Goal: Transaction & Acquisition: Purchase product/service

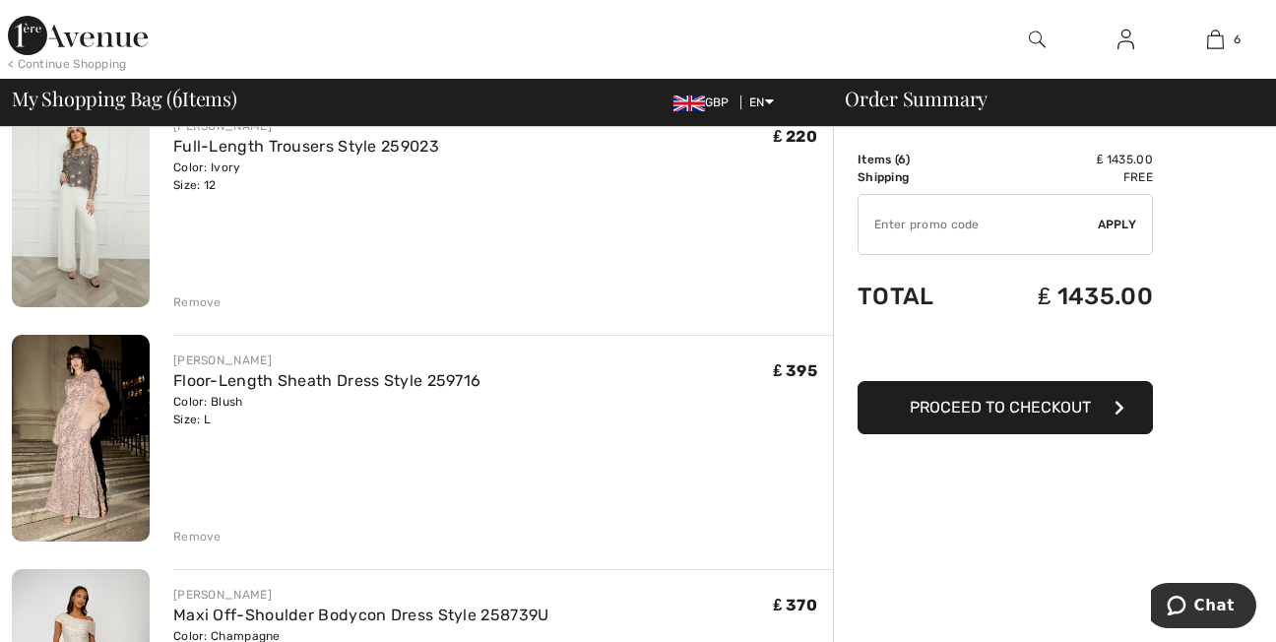
scroll to position [709, 0]
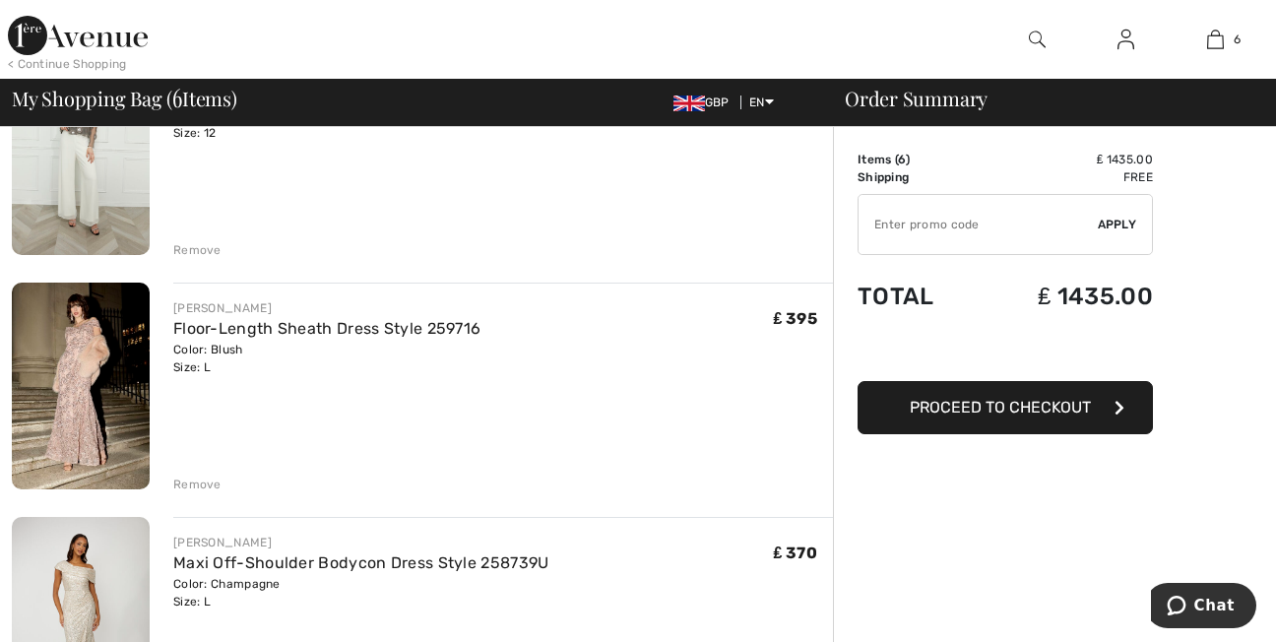
click at [89, 381] on img at bounding box center [81, 386] width 138 height 207
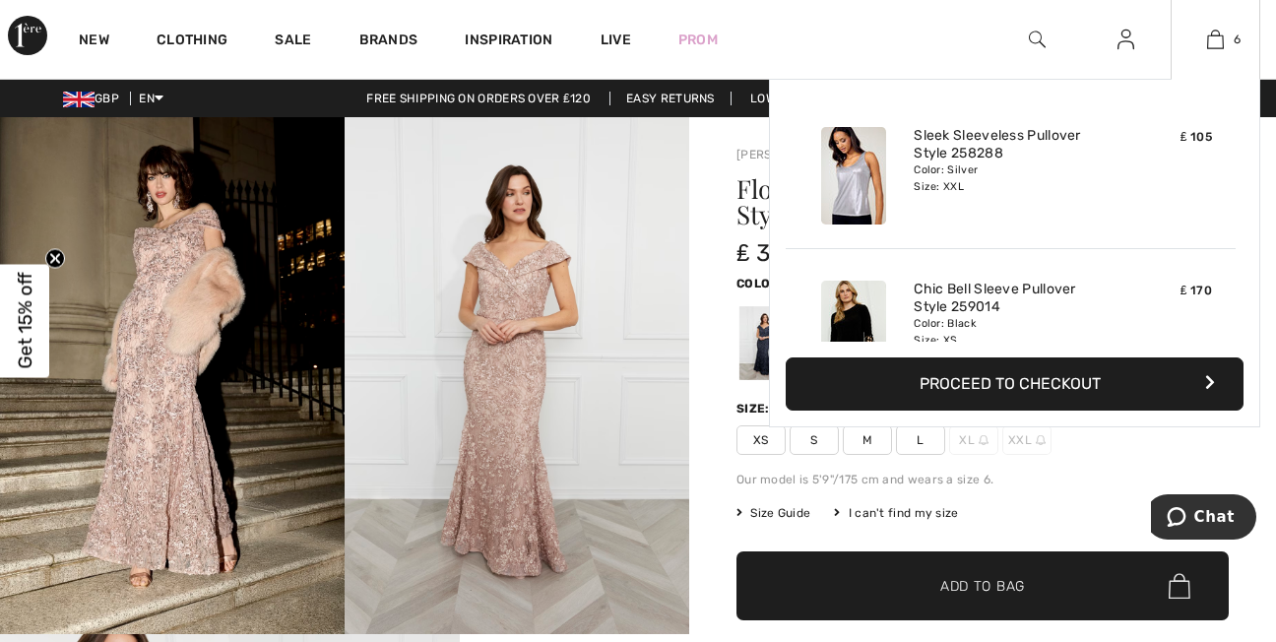
click at [1227, 54] on div "6 Added to Bag Frank Lyman Sleek Sleeveless Pullover Style 258288 ₤ 105 Color: …" at bounding box center [1216, 39] width 90 height 79
click at [1211, 44] on img at bounding box center [1215, 40] width 17 height 24
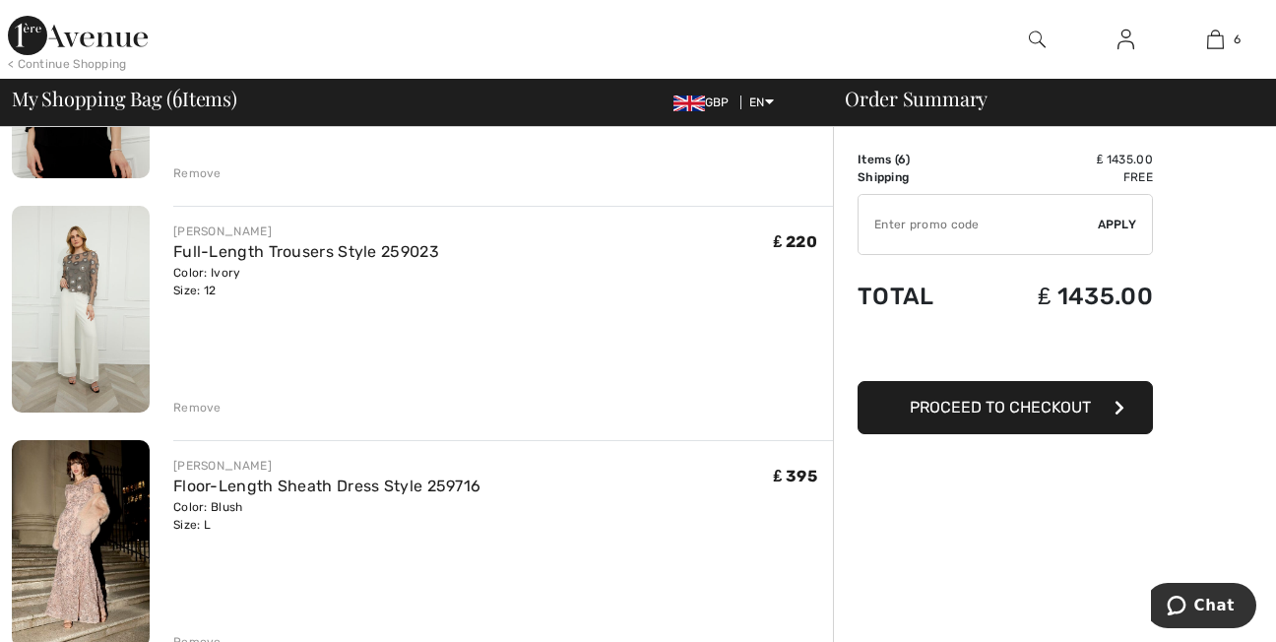
scroll to position [630, 0]
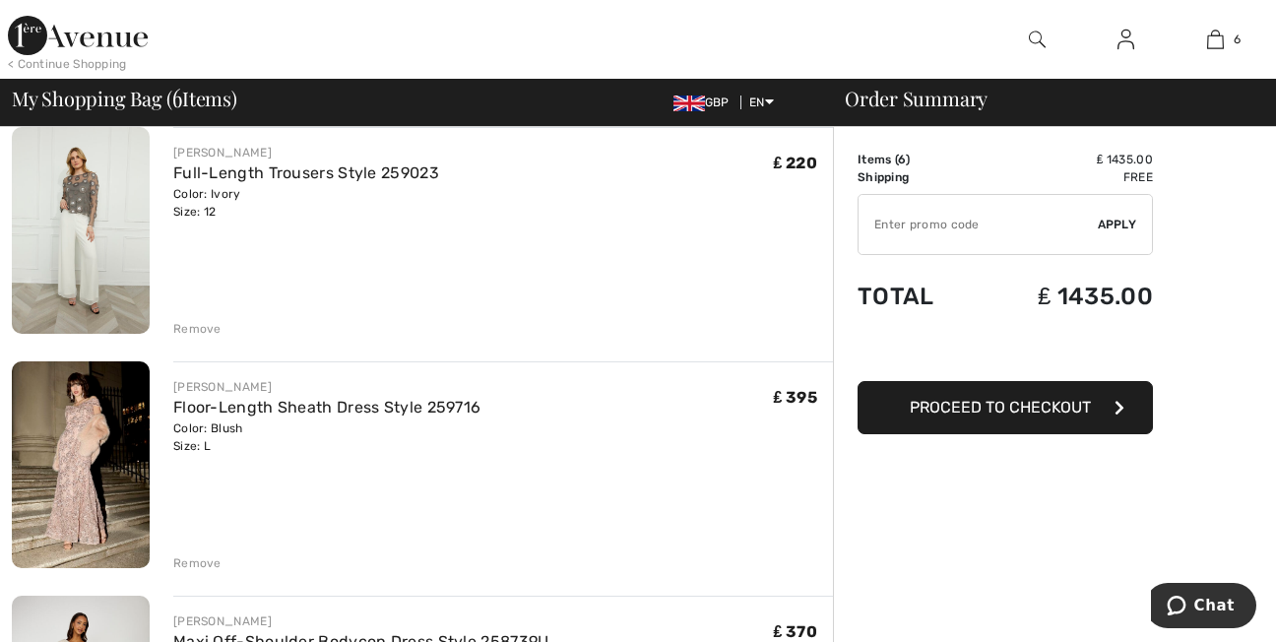
click at [199, 561] on div "Remove" at bounding box center [197, 563] width 48 height 18
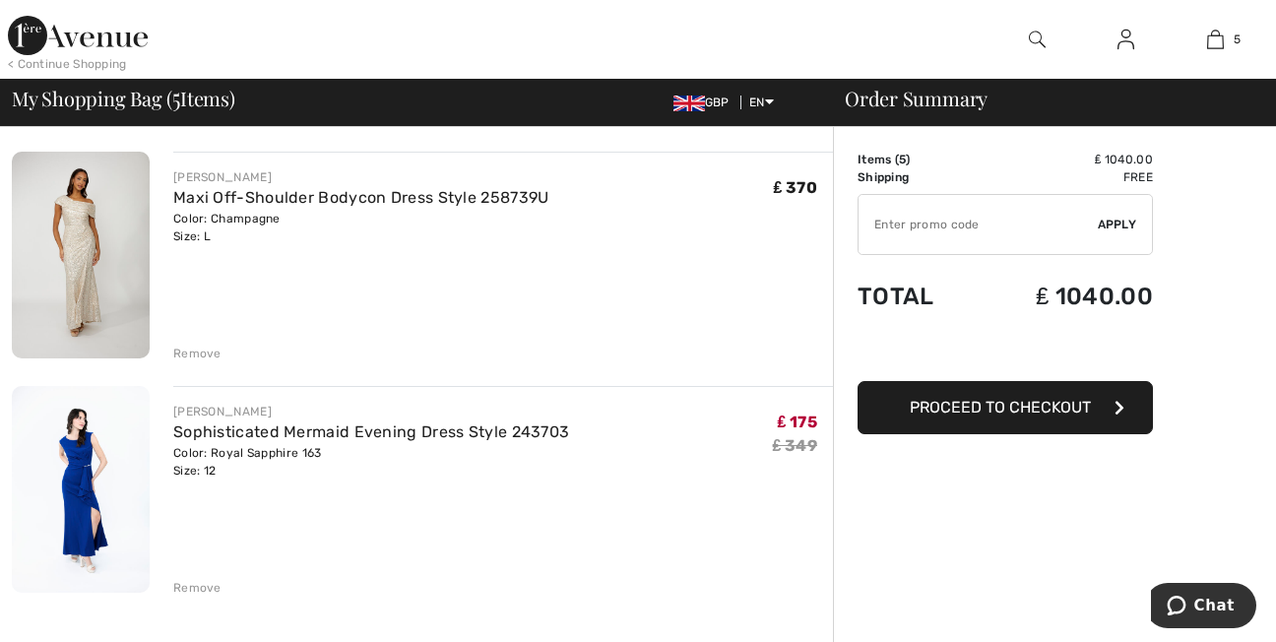
scroll to position [893, 0]
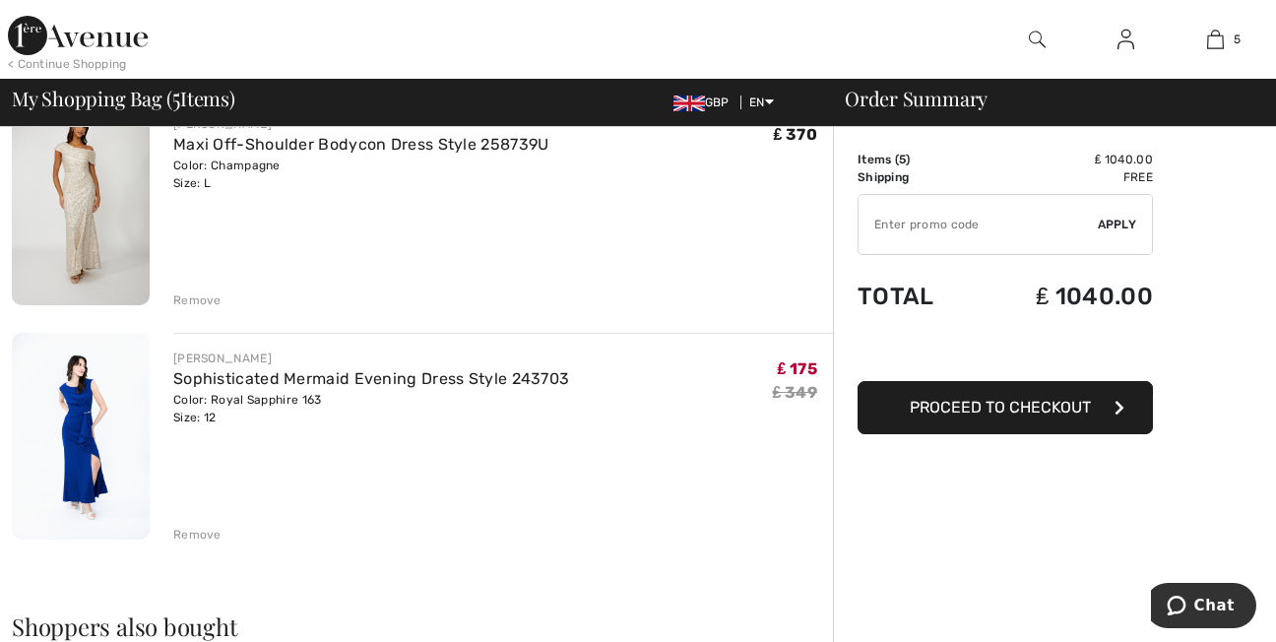
click at [83, 438] on img at bounding box center [81, 436] width 138 height 207
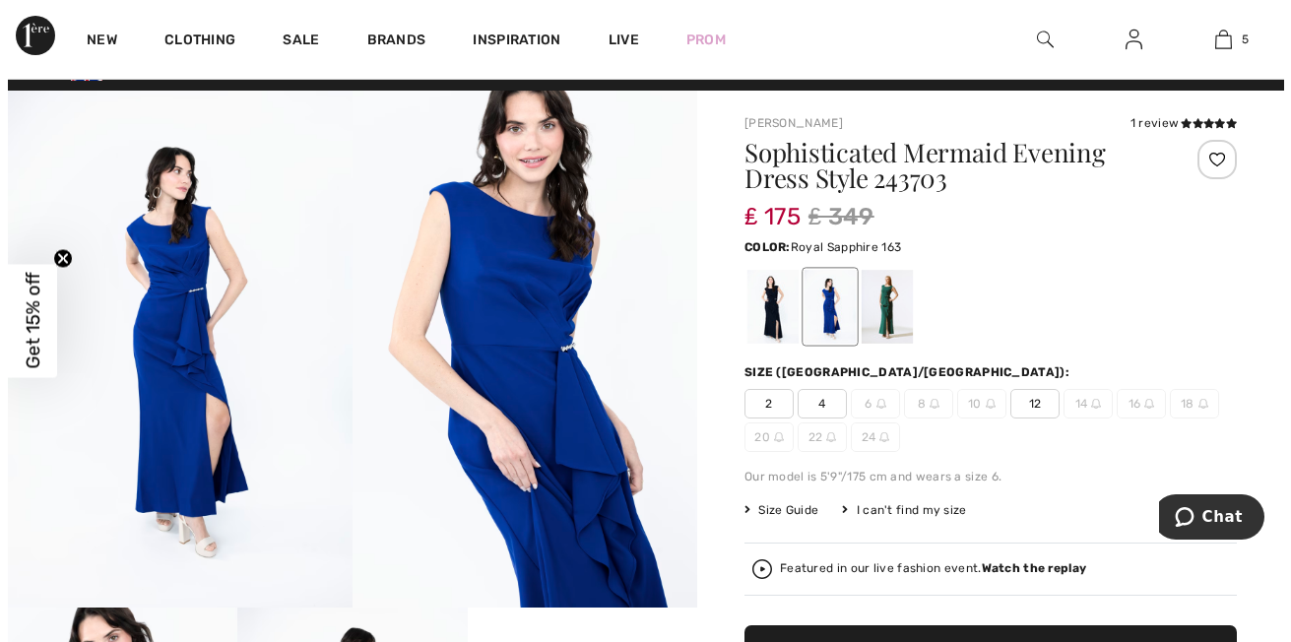
scroll to position [39, 0]
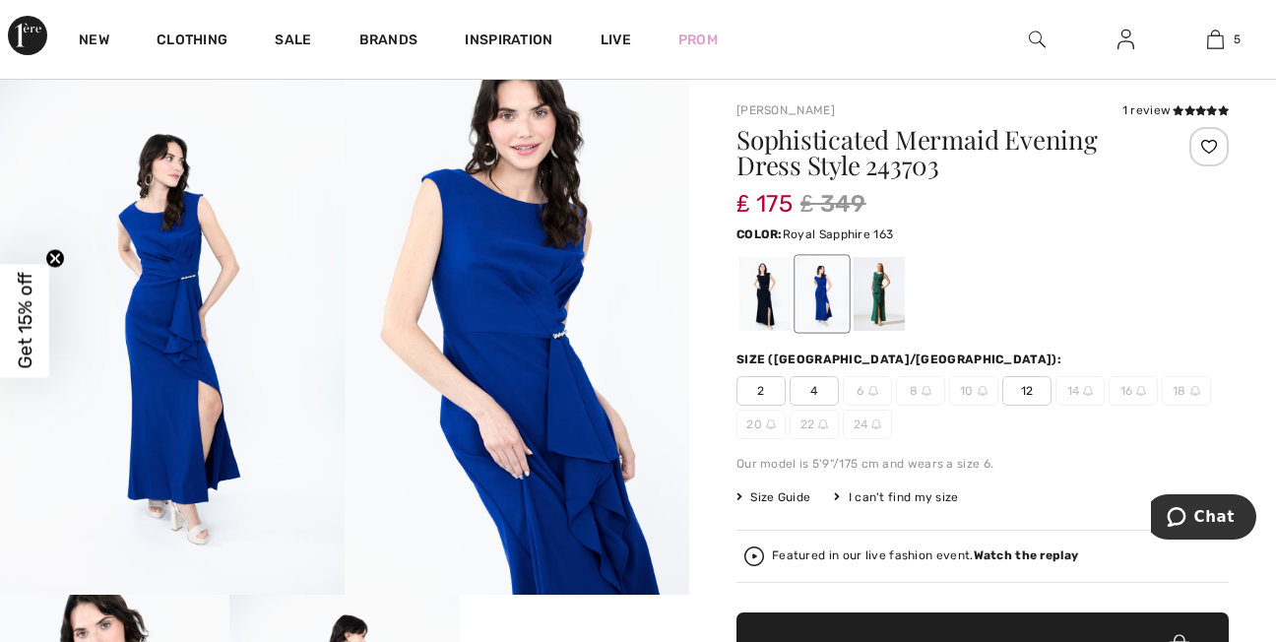
click at [753, 560] on img at bounding box center [755, 557] width 20 height 20
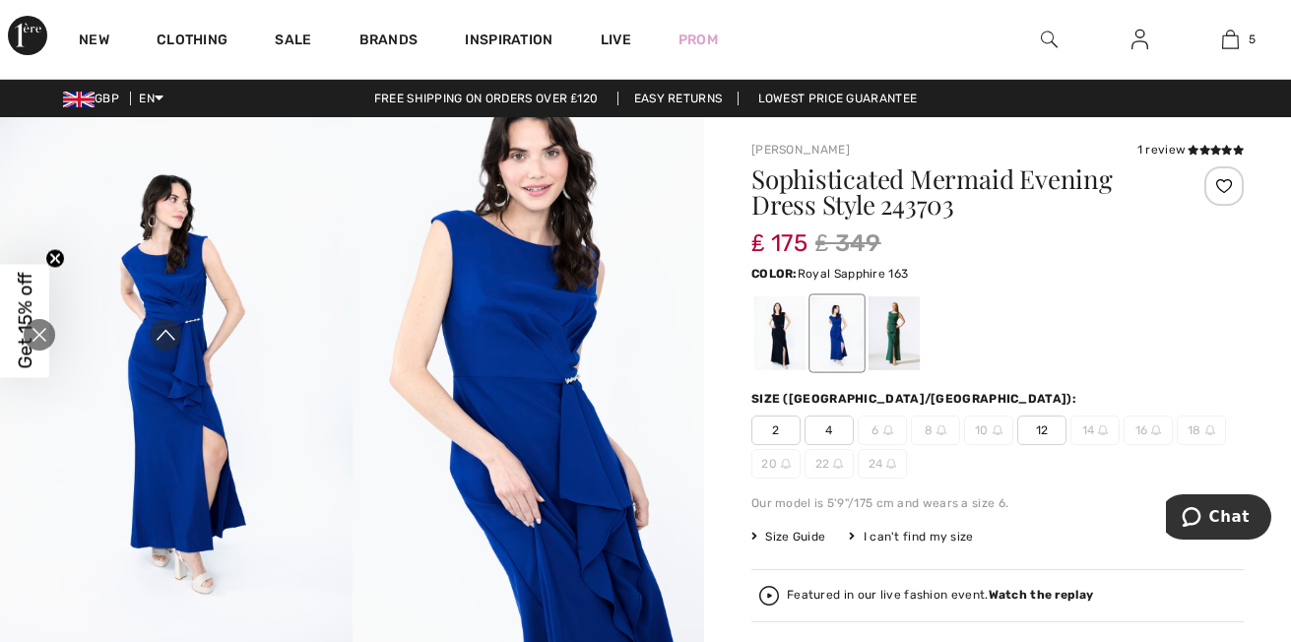
scroll to position [0, 0]
click at [643, 200] on img at bounding box center [529, 381] width 353 height 528
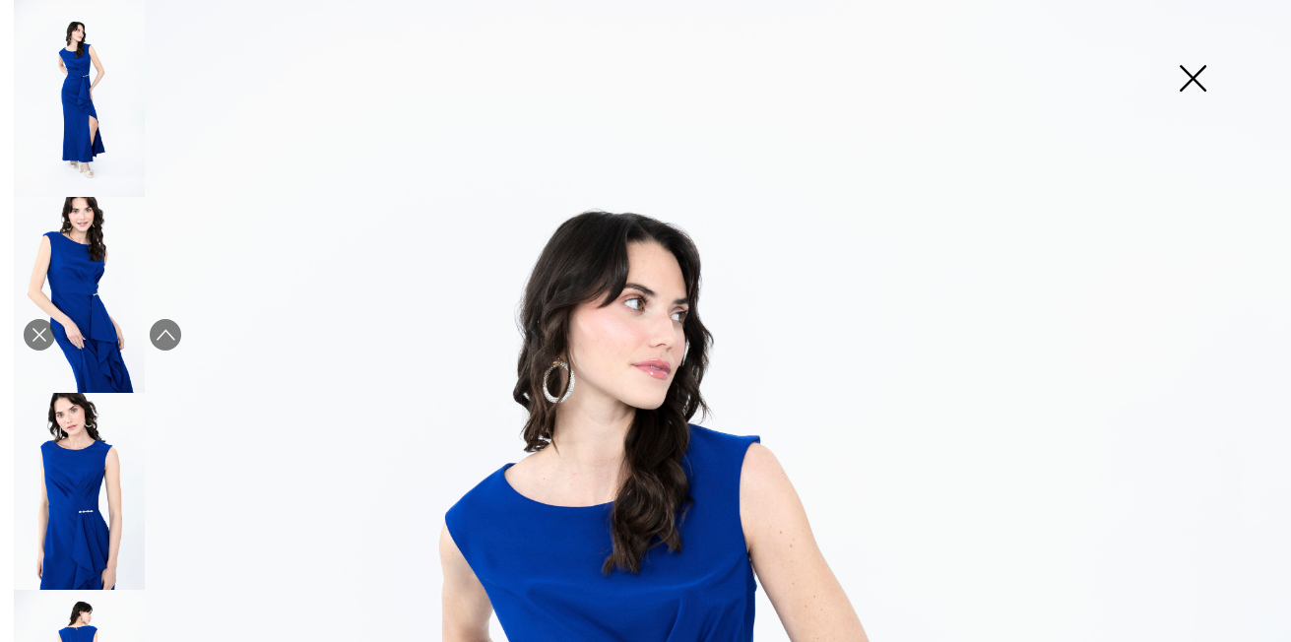
click at [1197, 83] on img at bounding box center [1192, 80] width 98 height 101
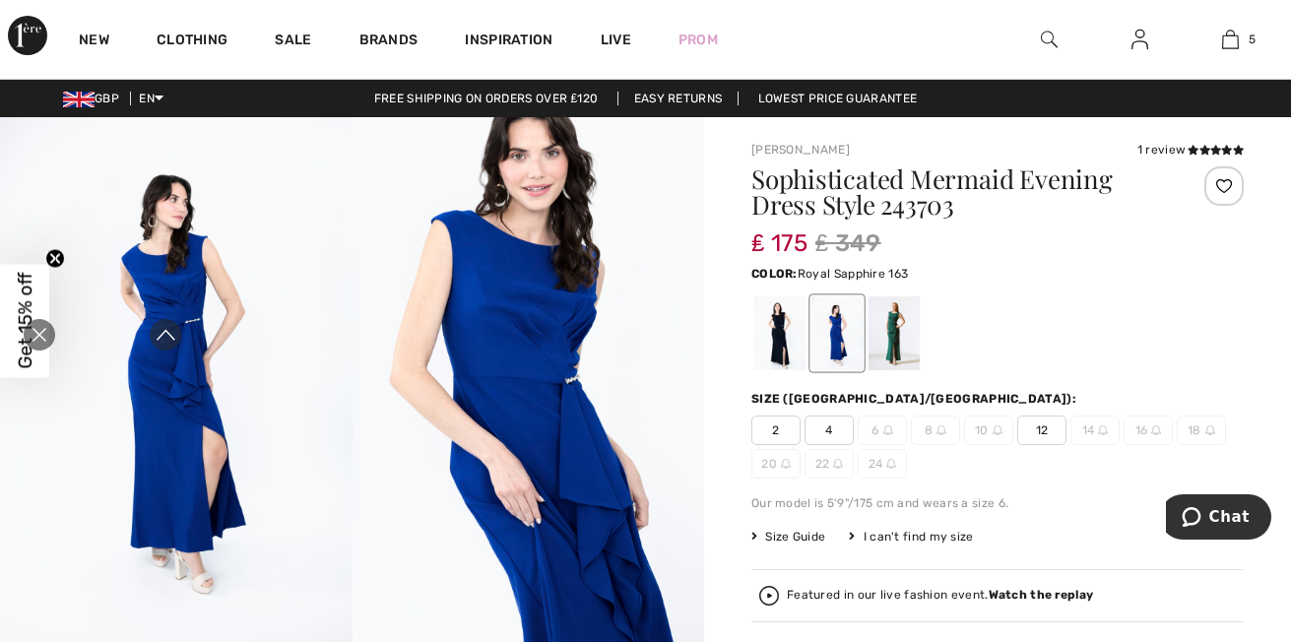
click at [759, 600] on img at bounding box center [769, 596] width 20 height 20
click at [759, 596] on img at bounding box center [769, 596] width 20 height 20
click at [37, 338] on icon "Close live curation" at bounding box center [39, 335] width 14 height 14
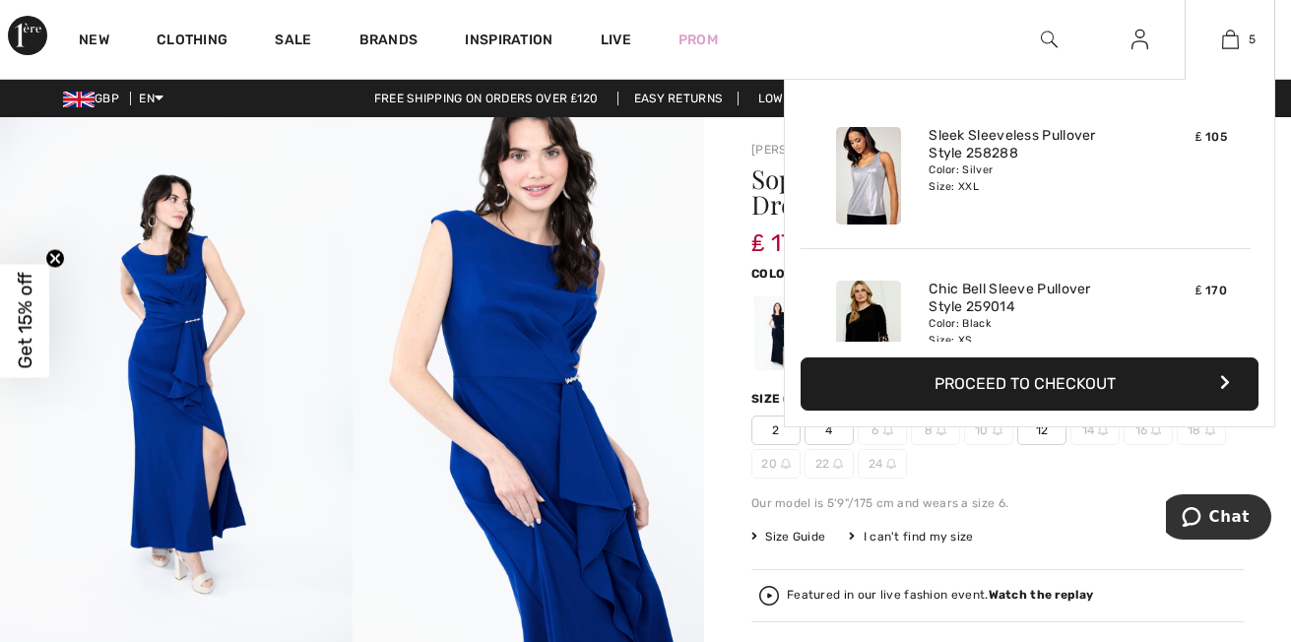
click at [1218, 52] on div "5 Added to Bag Frank Lyman Sleek Sleeveless Pullover Style 258288 ₤ 105 Color: …" at bounding box center [1230, 39] width 91 height 79
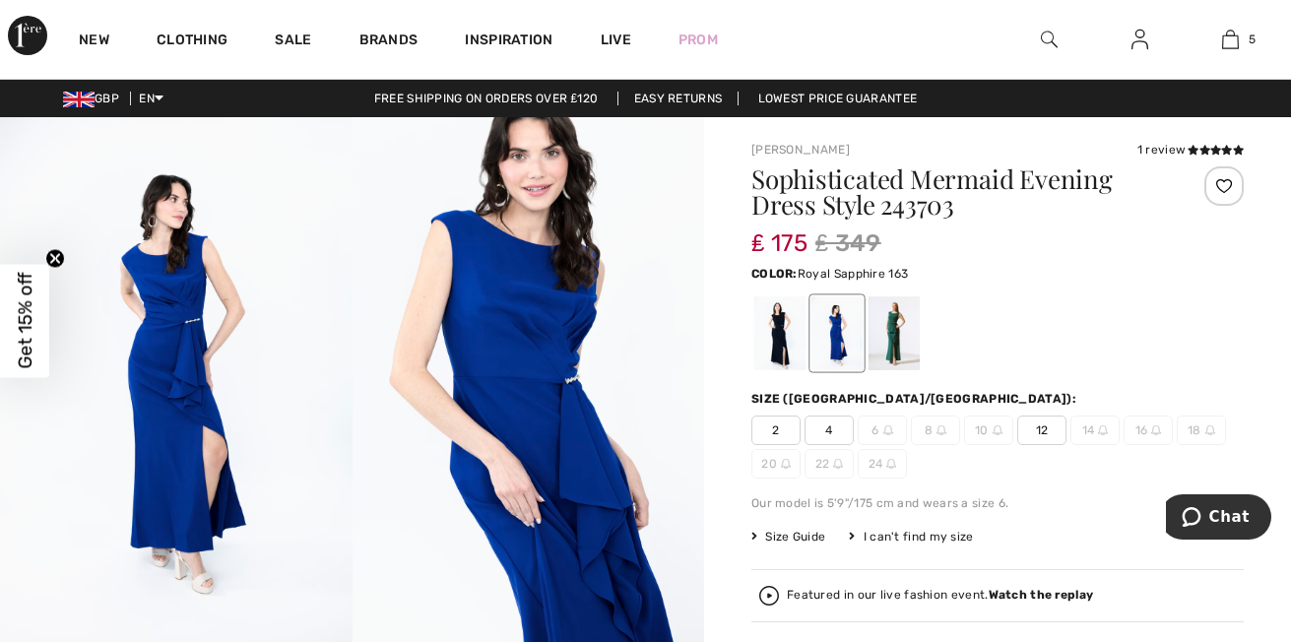
scroll to position [464, 0]
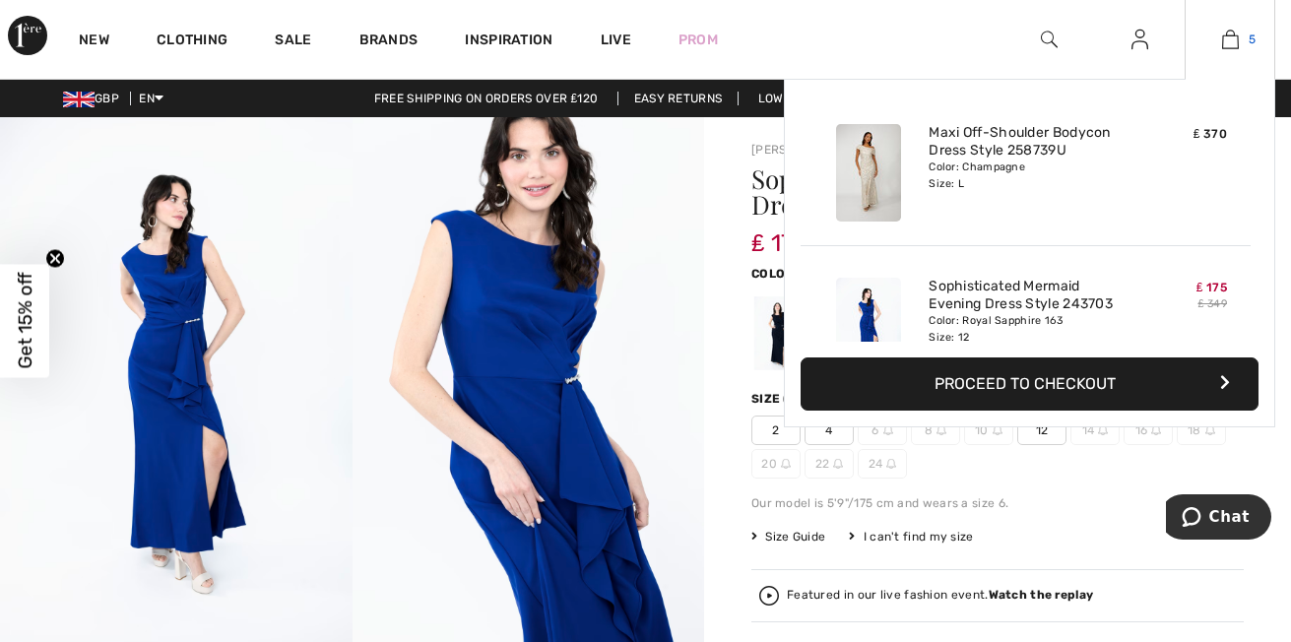
click at [1222, 35] on img at bounding box center [1230, 40] width 17 height 24
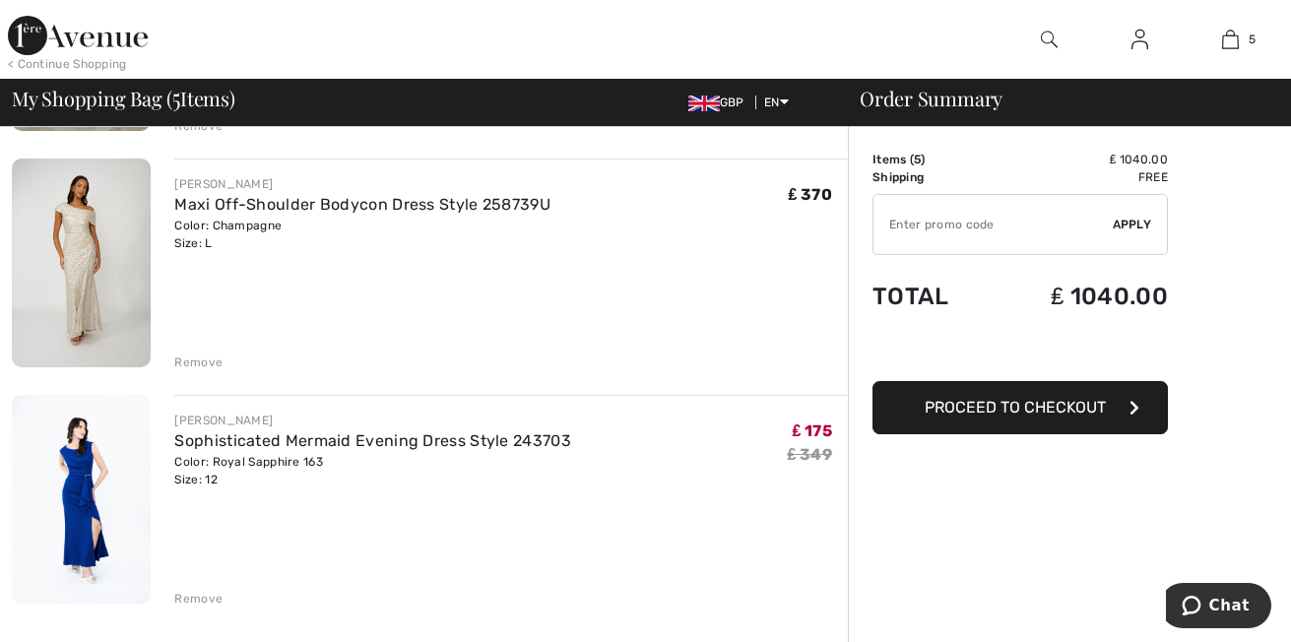
scroll to position [892, 0]
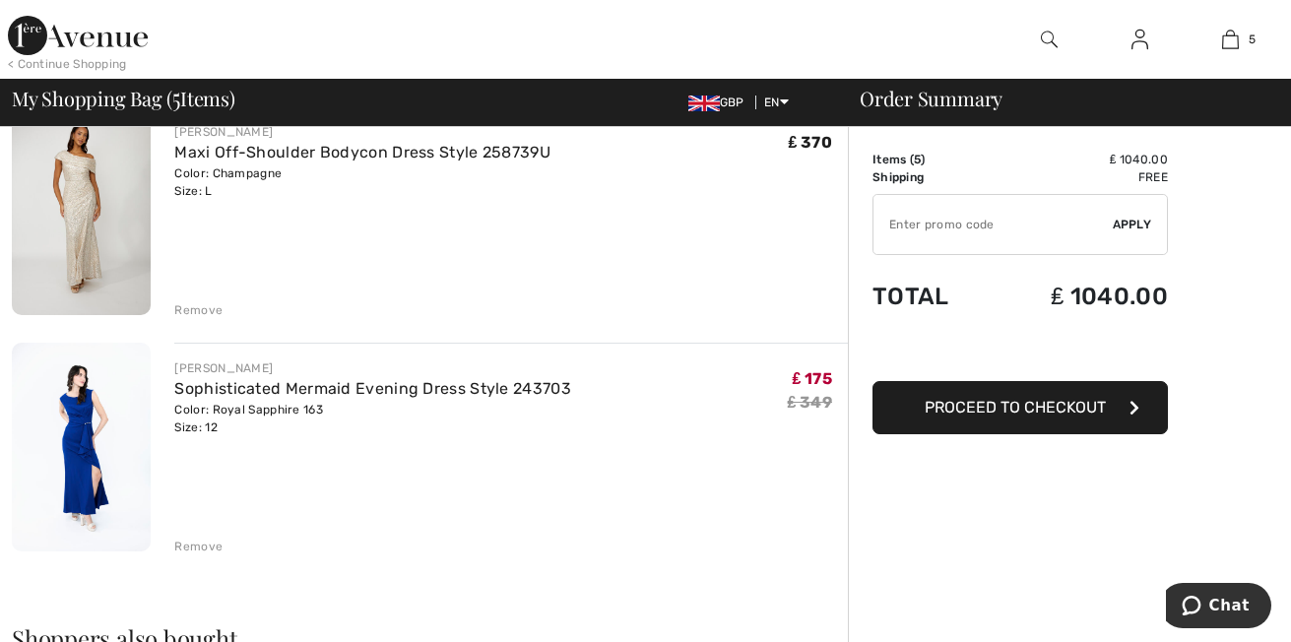
click at [214, 538] on div "Remove" at bounding box center [198, 547] width 48 height 18
